Goal: Information Seeking & Learning: Check status

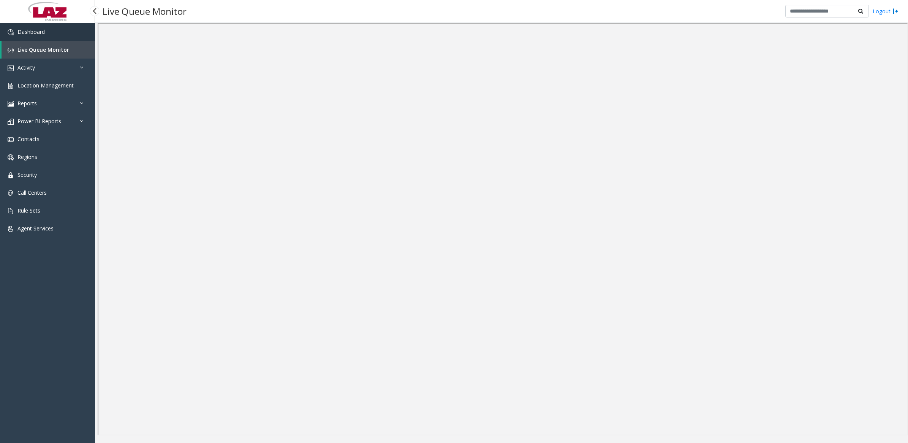
click at [48, 35] on link "Dashboard" at bounding box center [47, 32] width 95 height 18
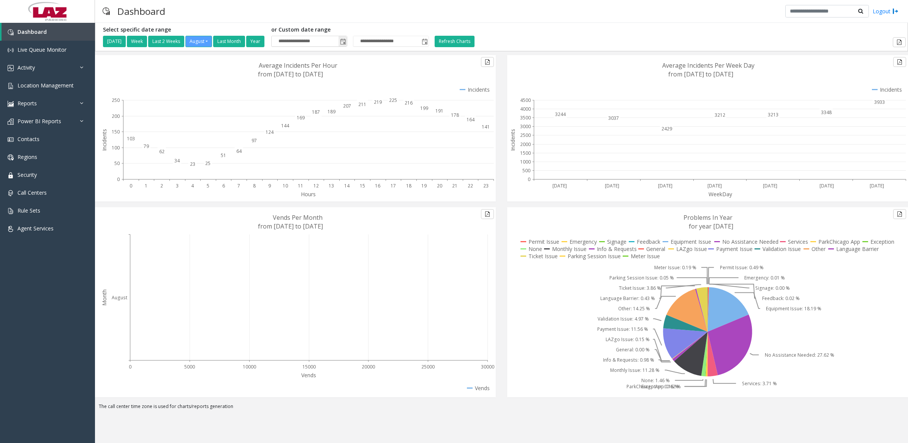
click at [346, 41] on span "Toggle popup" at bounding box center [343, 42] width 6 height 6
click at [316, 77] on span "[DATE]" at bounding box center [303, 74] width 25 height 11
click at [333, 112] on span "[DATE]" at bounding box center [336, 110] width 18 height 18
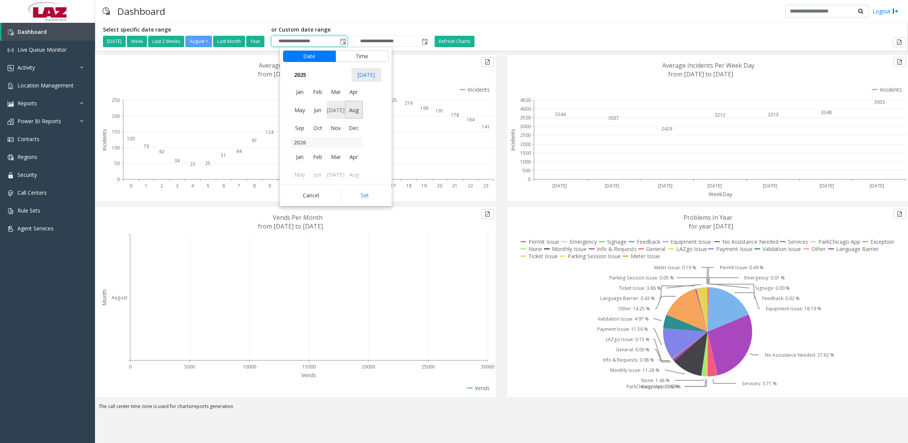
scroll to position [136119, 0]
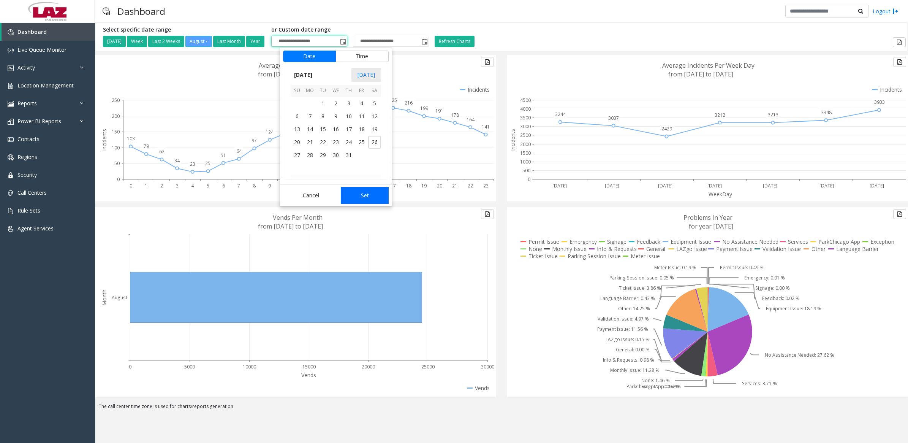
click at [358, 189] on button "Set" at bounding box center [365, 195] width 48 height 17
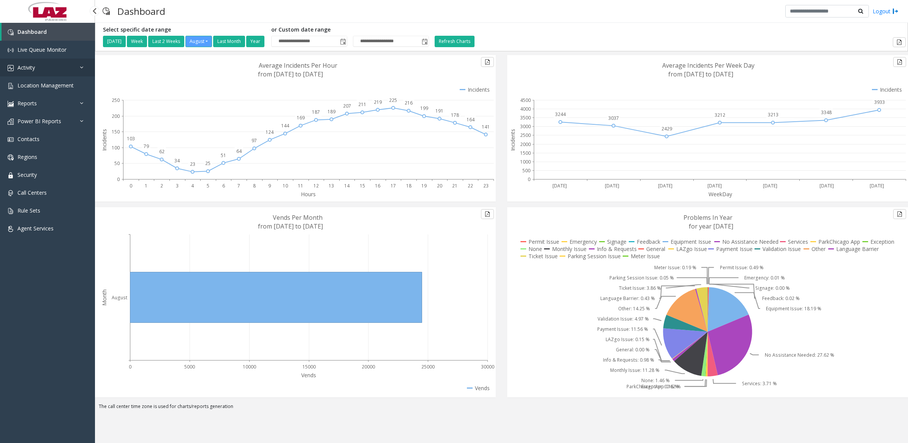
click at [44, 73] on link "Activity" at bounding box center [47, 68] width 95 height 18
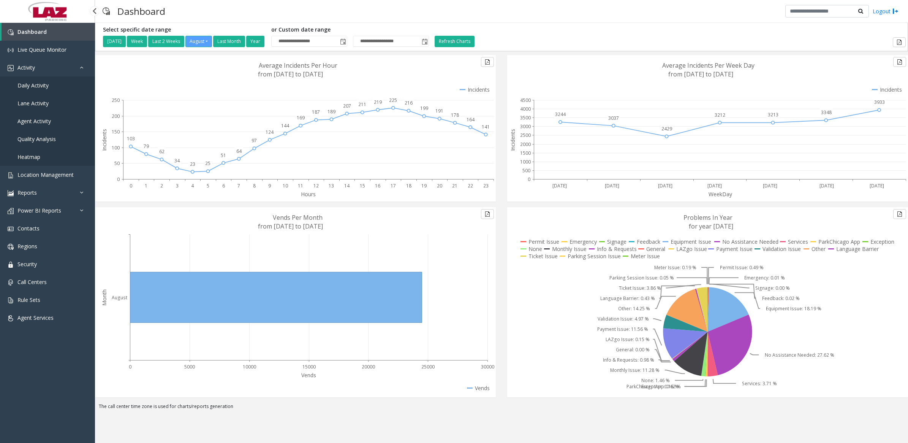
click at [42, 84] on span "Daily Activity" at bounding box center [32, 85] width 31 height 7
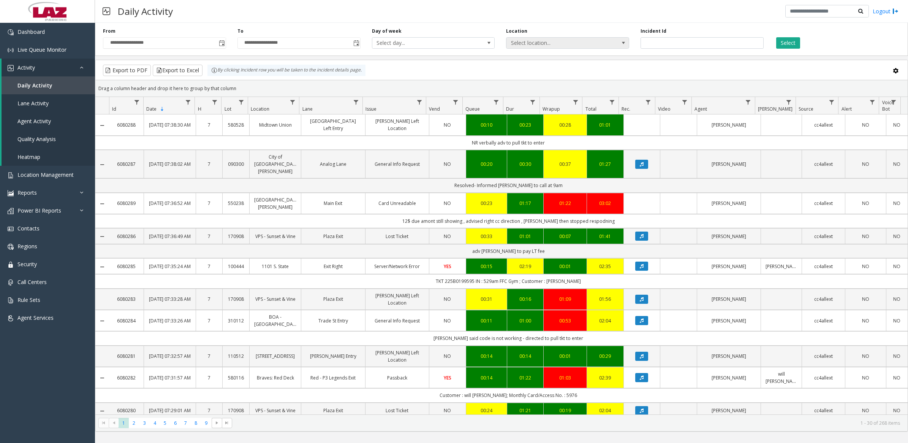
click at [583, 42] on span "Select location..." at bounding box center [555, 43] width 98 height 11
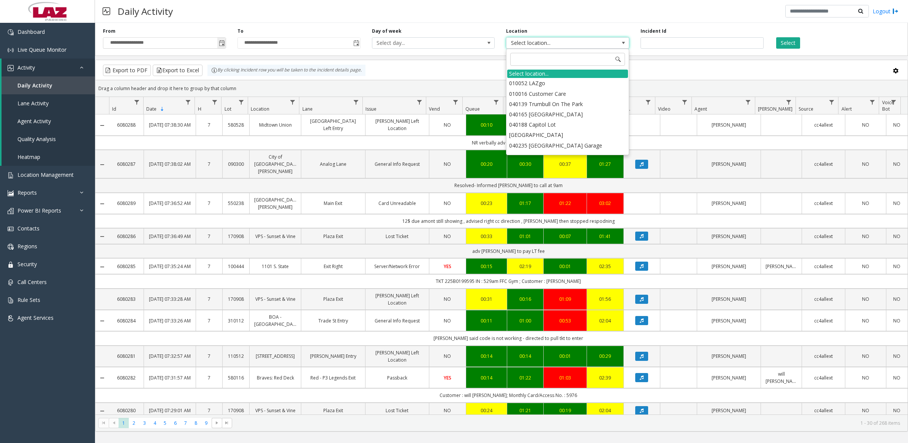
click at [221, 44] on span "Toggle popup" at bounding box center [222, 43] width 6 height 6
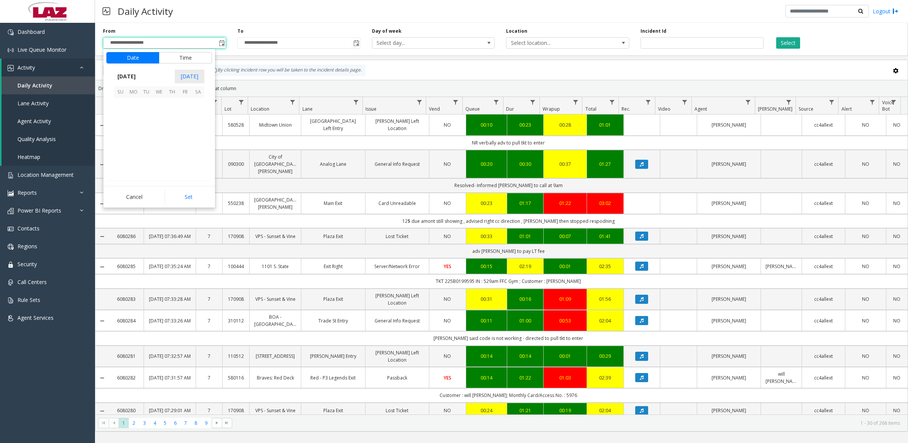
scroll to position [136209, 0]
click at [132, 154] on span "25" at bounding box center [133, 156] width 13 height 13
click at [128, 131] on li "10" at bounding box center [125, 131] width 27 height 11
click at [196, 145] on span "PM" at bounding box center [200, 142] width 8 height 7
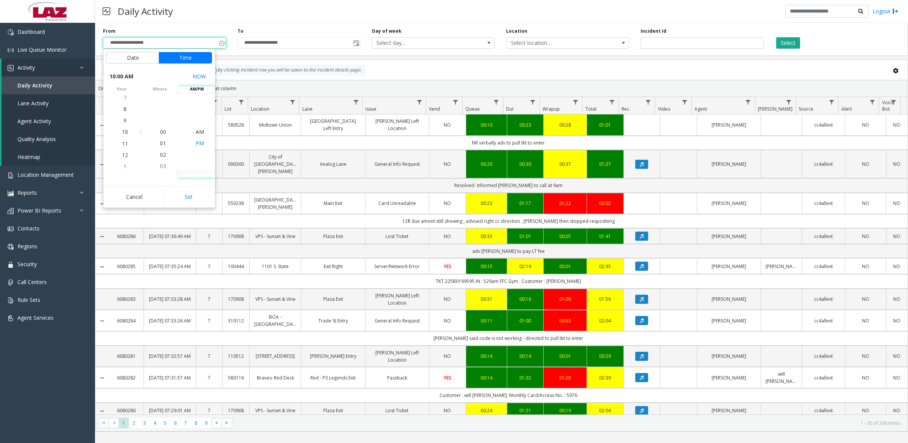
scroll to position [11, 0]
click at [199, 196] on button "Set" at bounding box center [189, 196] width 48 height 17
type input "**********"
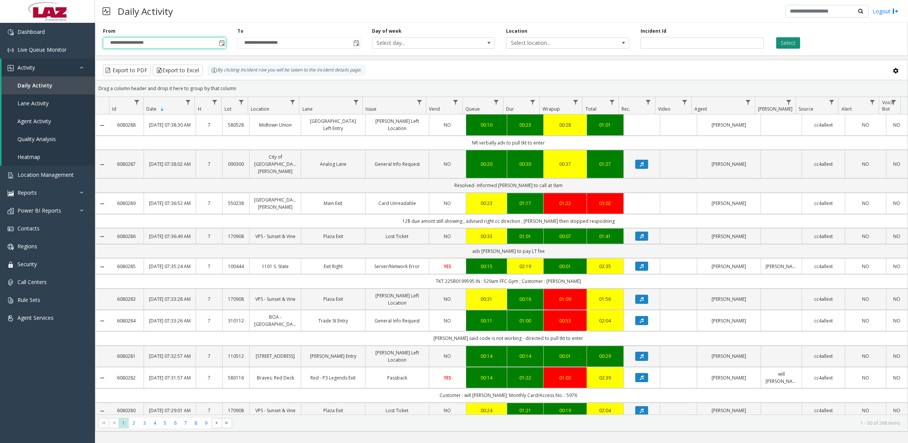
click at [792, 42] on button "Select" at bounding box center [788, 42] width 24 height 11
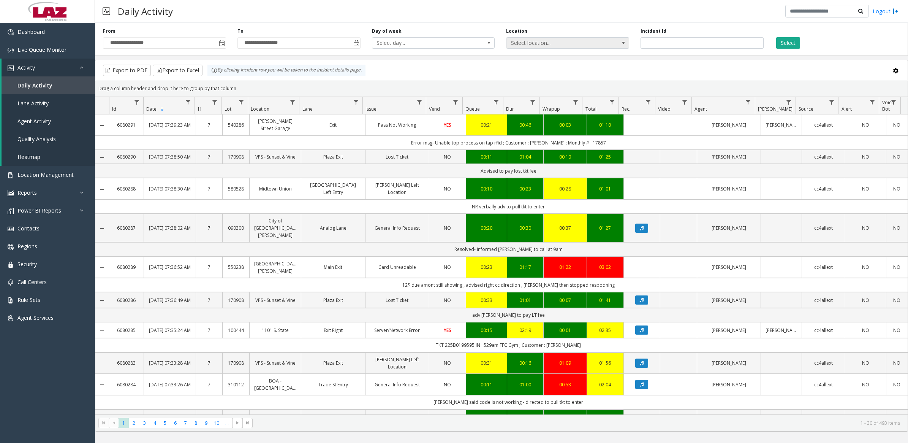
click at [530, 44] on span "Select location..." at bounding box center [555, 43] width 98 height 11
type input "*******"
click at [511, 94] on li "100240 Chicago Meters" at bounding box center [567, 94] width 121 height 10
click at [790, 39] on button "Select" at bounding box center [788, 42] width 24 height 11
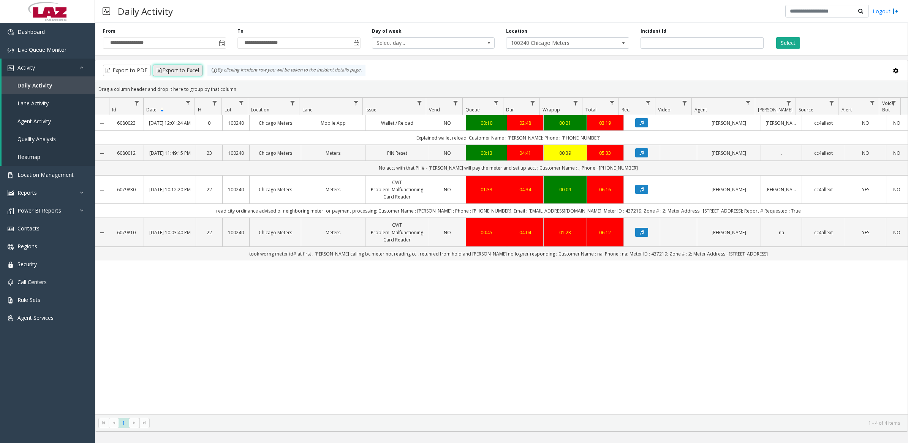
click at [178, 71] on button "Export to Excel" at bounding box center [178, 70] width 50 height 11
click at [689, 316] on div "6080023 [DATE] 12:01:24 AM 0 100240 Chicago Meters Mobile App Wallet / Reload N…" at bounding box center [501, 264] width 812 height 299
click at [31, 49] on span "Live Queue Monitor" at bounding box center [41, 49] width 49 height 7
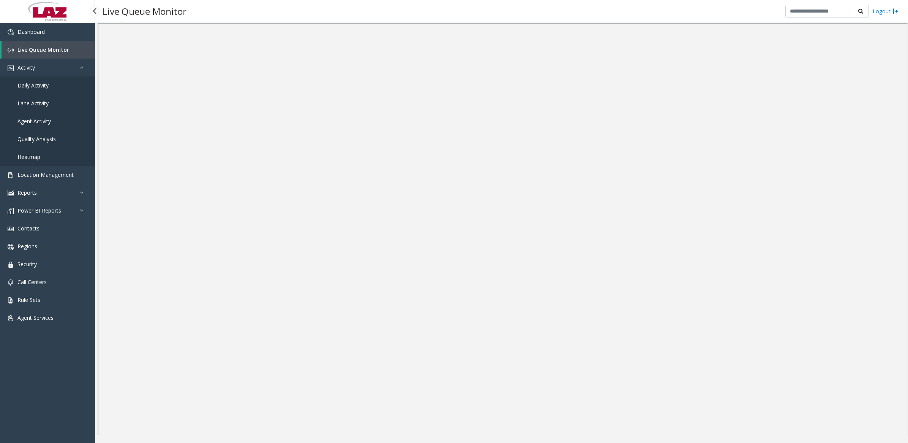
click at [59, 82] on link "Daily Activity" at bounding box center [47, 85] width 95 height 18
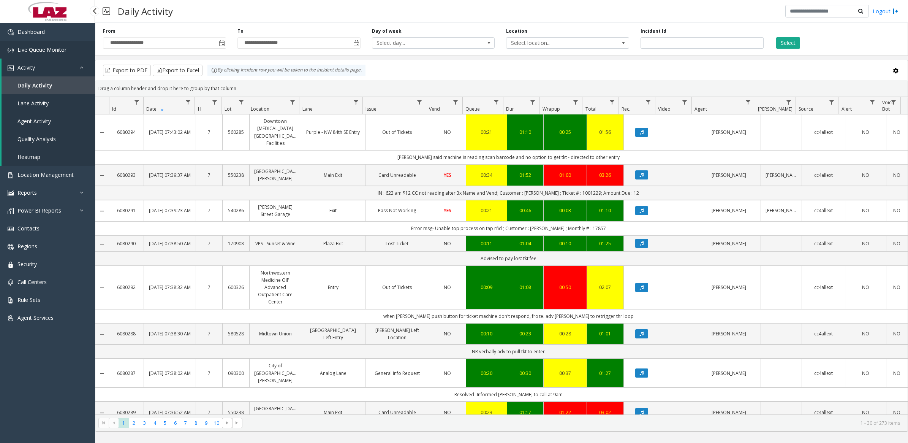
click at [49, 51] on span "Live Queue Monitor" at bounding box center [41, 49] width 49 height 7
